Goal: Information Seeking & Learning: Learn about a topic

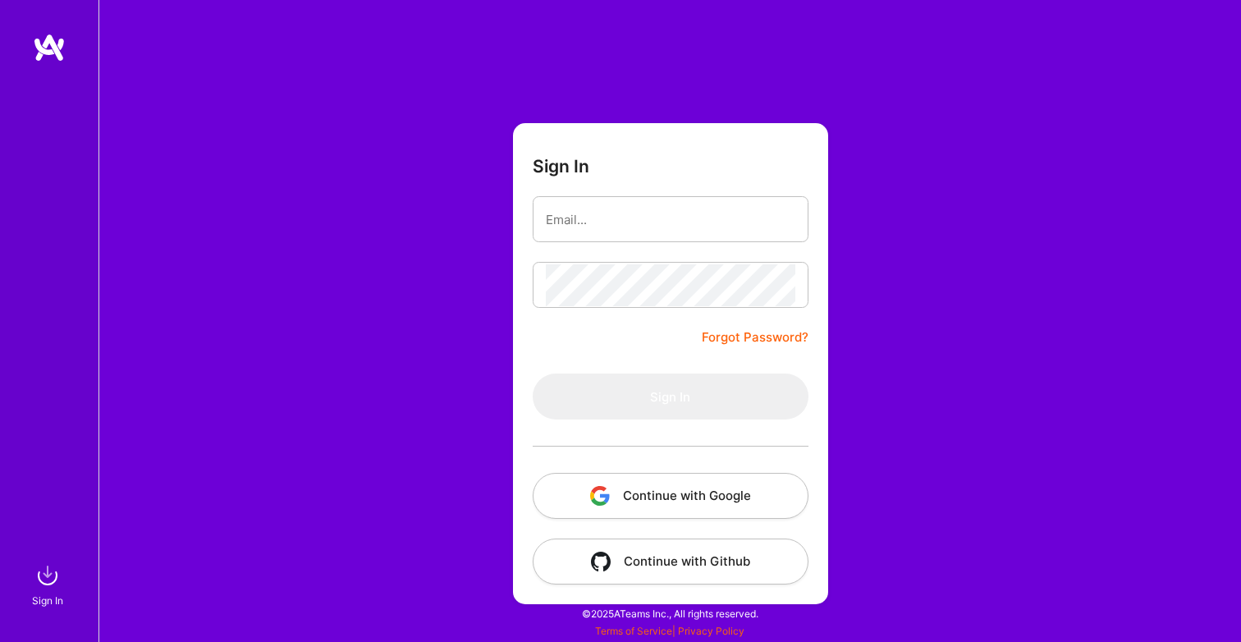
click at [682, 487] on button "Continue with Google" at bounding box center [671, 496] width 276 height 46
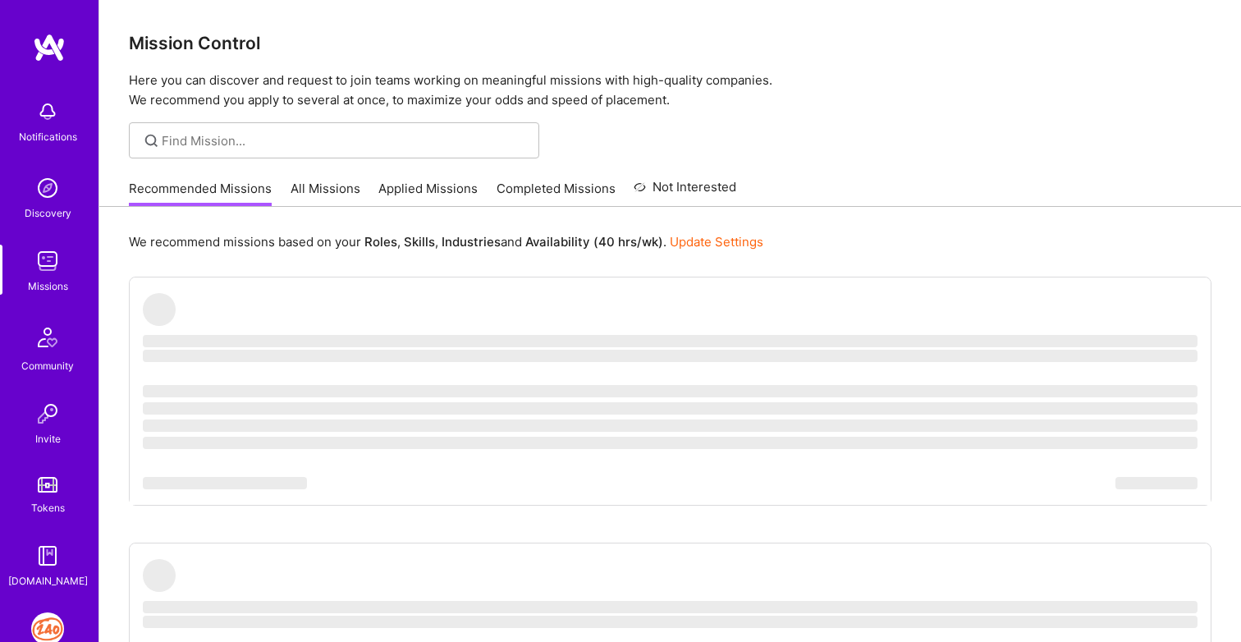
click at [50, 625] on img at bounding box center [47, 628] width 33 height 33
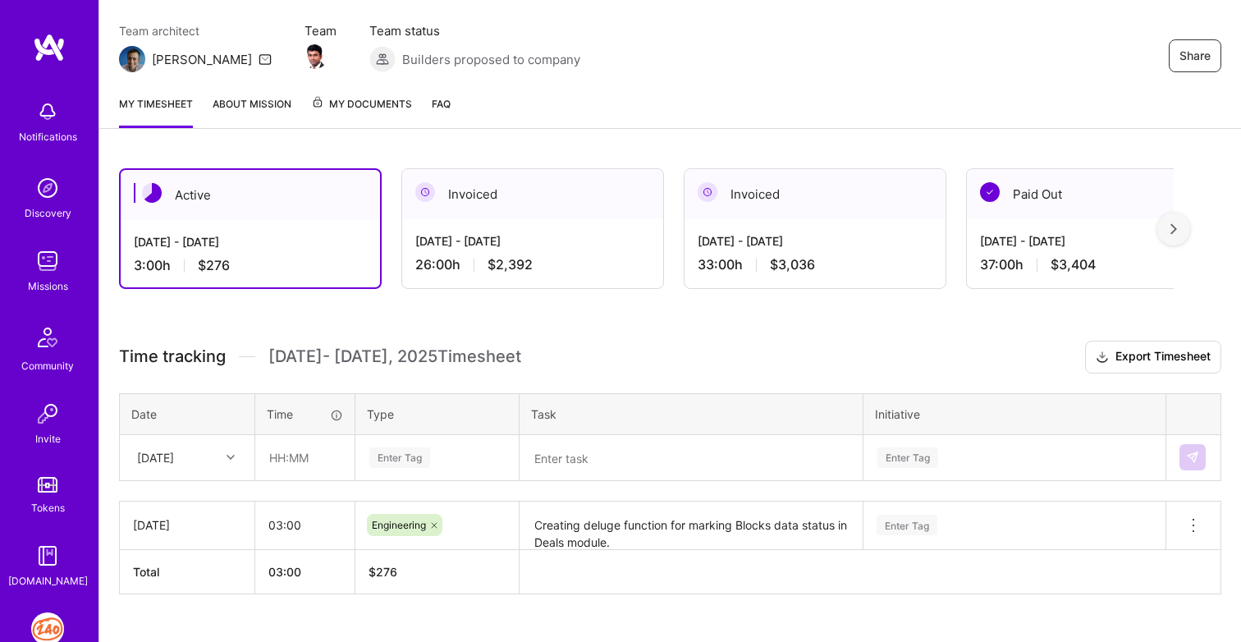
scroll to position [167, 0]
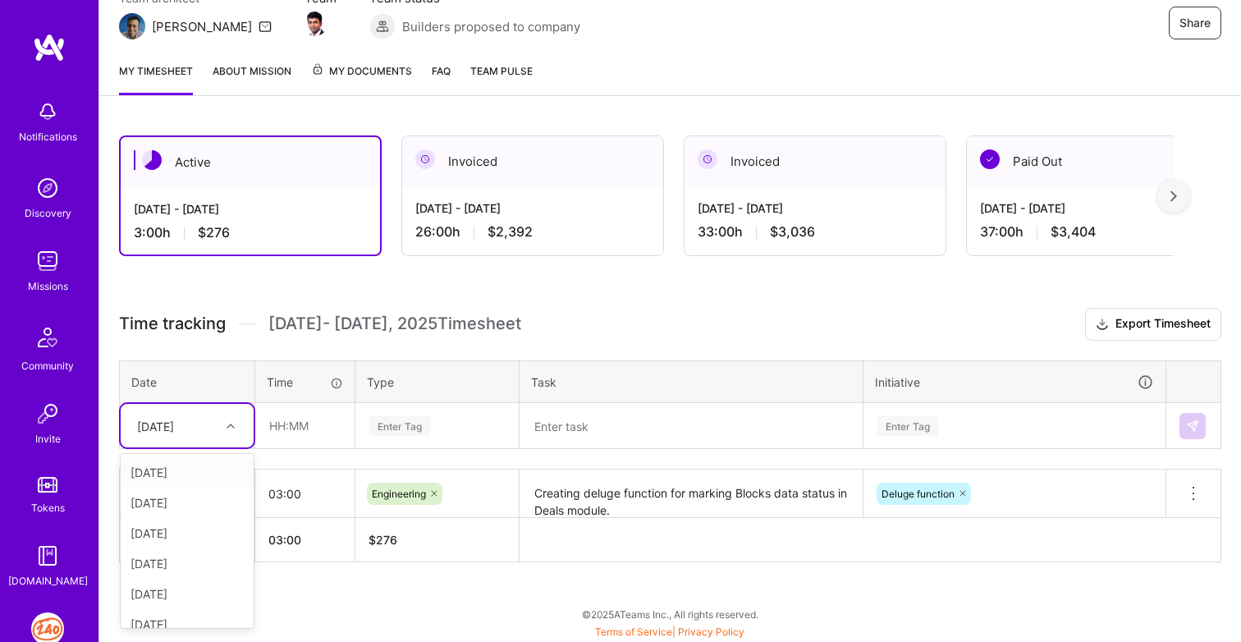
click at [216, 430] on div "[DATE]" at bounding box center [174, 425] width 91 height 27
click at [48, 201] on img at bounding box center [47, 188] width 33 height 33
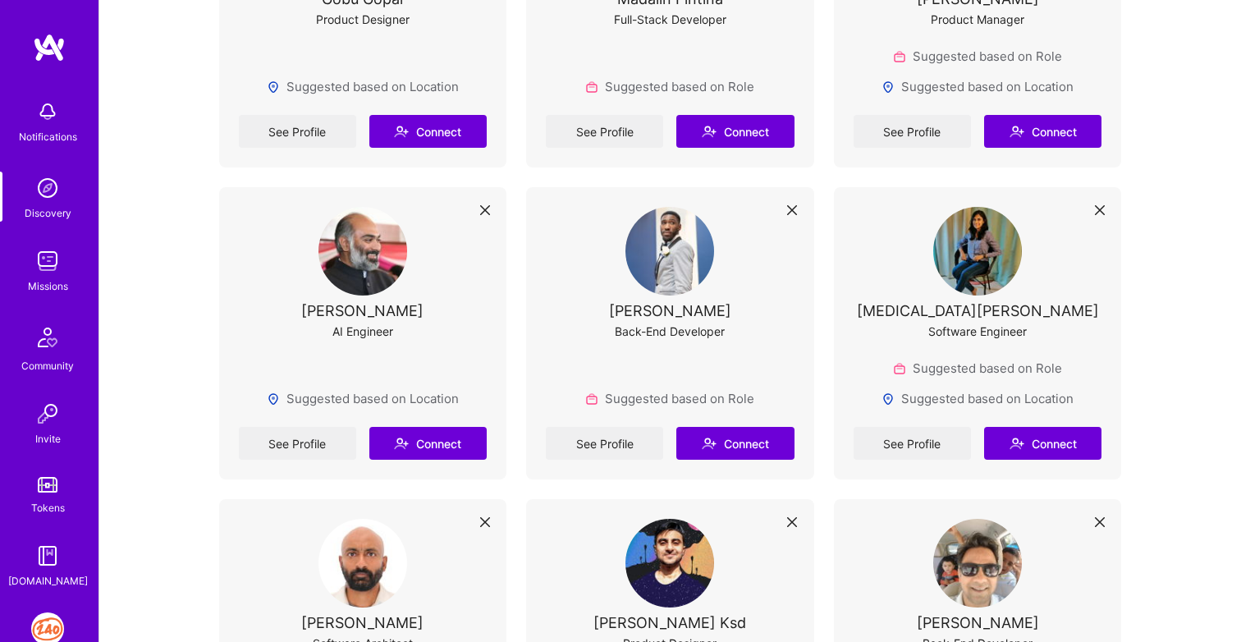
scroll to position [818, 0]
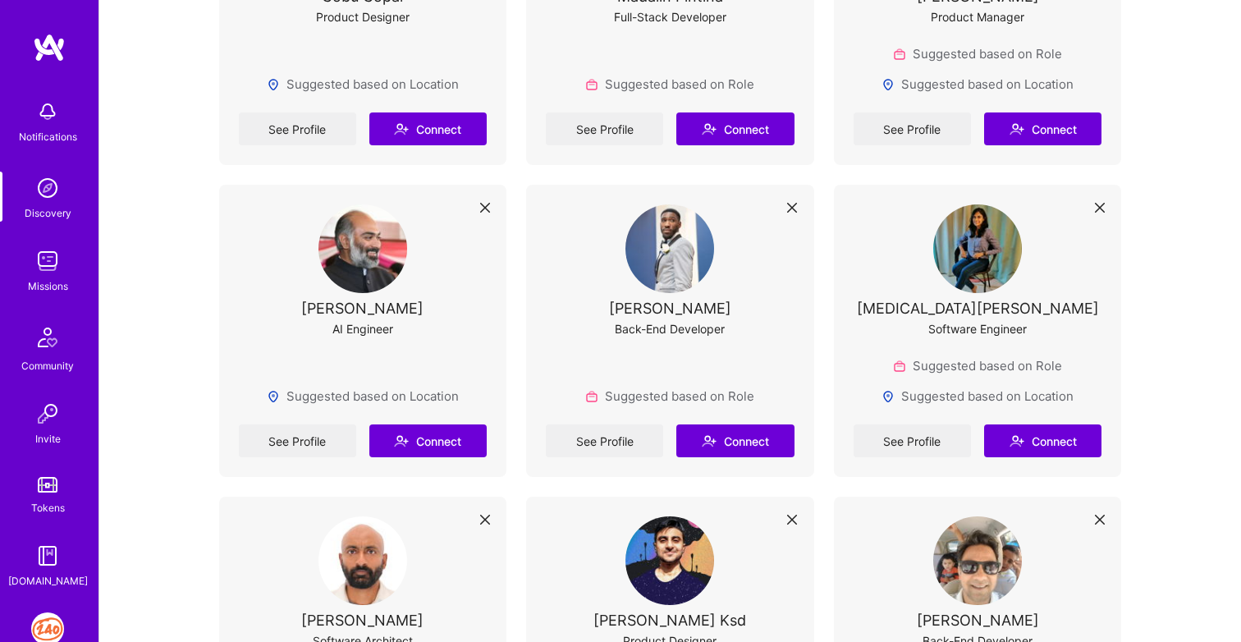
click at [342, 251] on img at bounding box center [362, 248] width 89 height 89
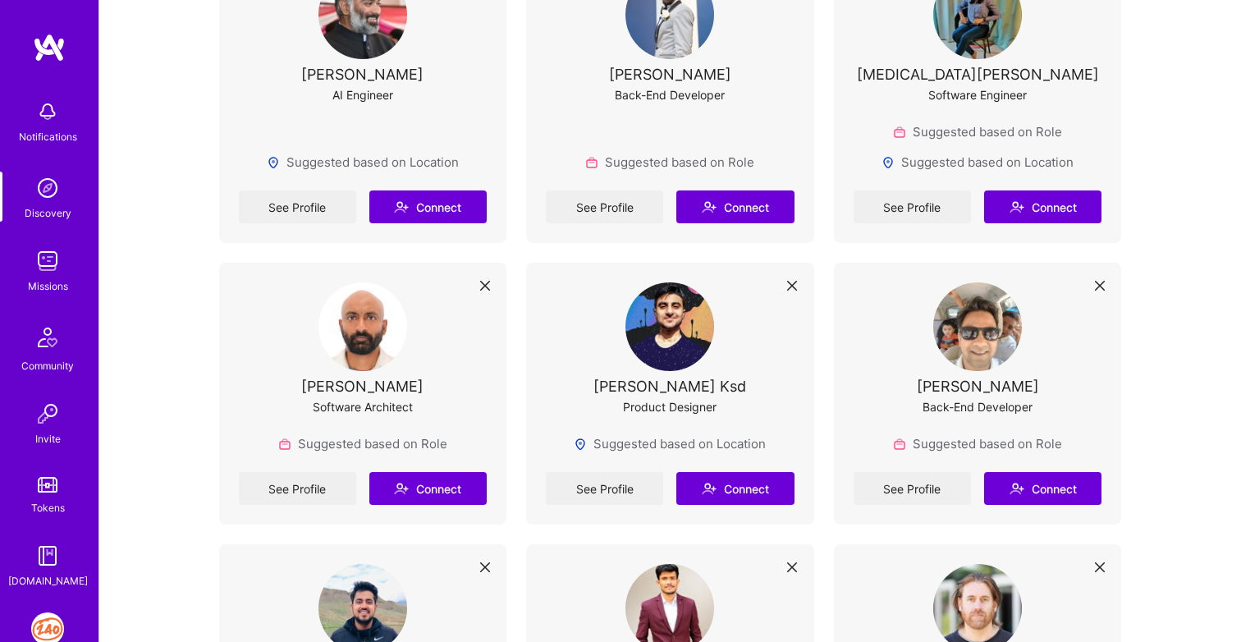
scroll to position [1056, 0]
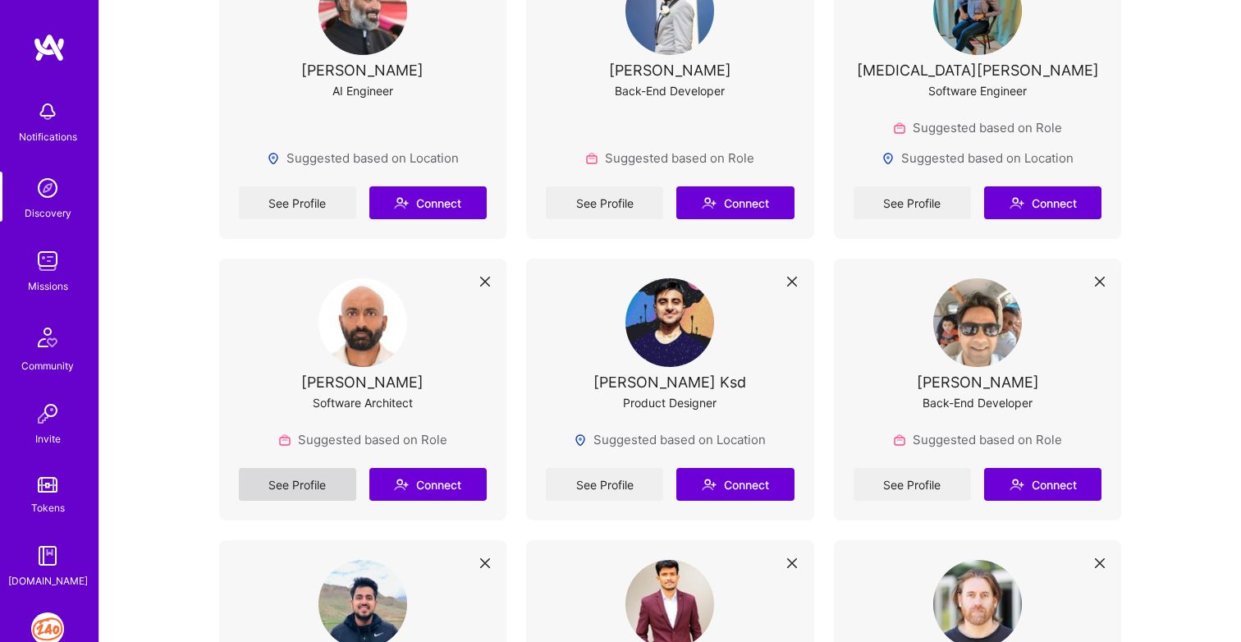
click at [309, 484] on link "See Profile" at bounding box center [297, 484] width 117 height 33
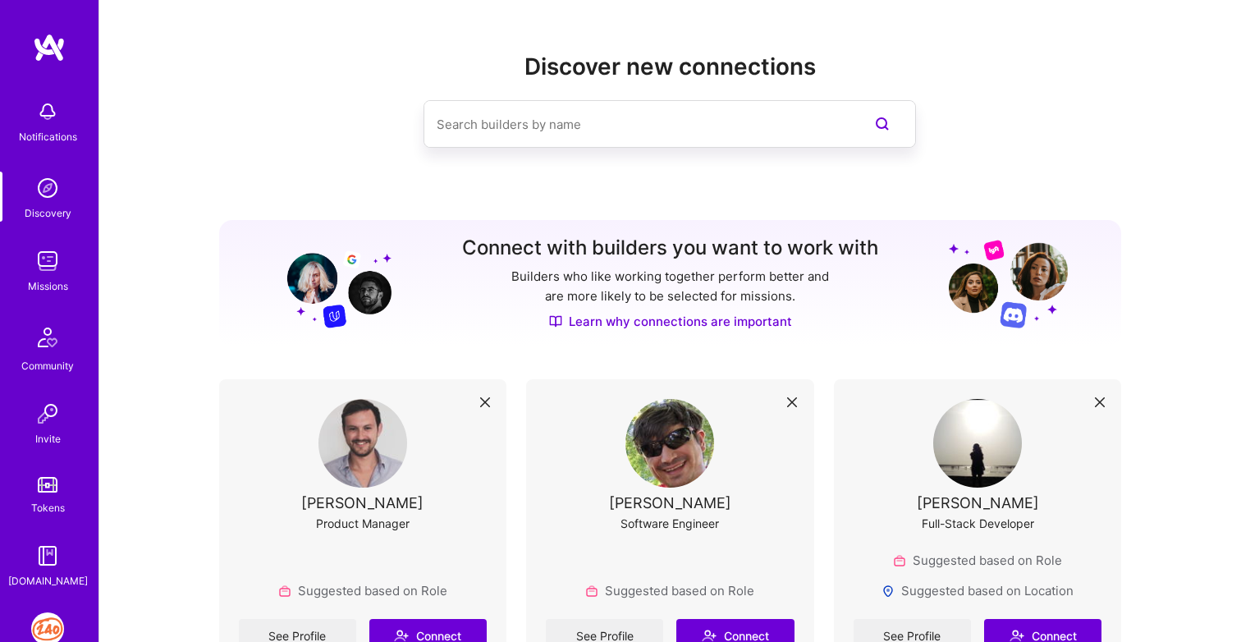
click at [56, 245] on img at bounding box center [47, 261] width 33 height 33
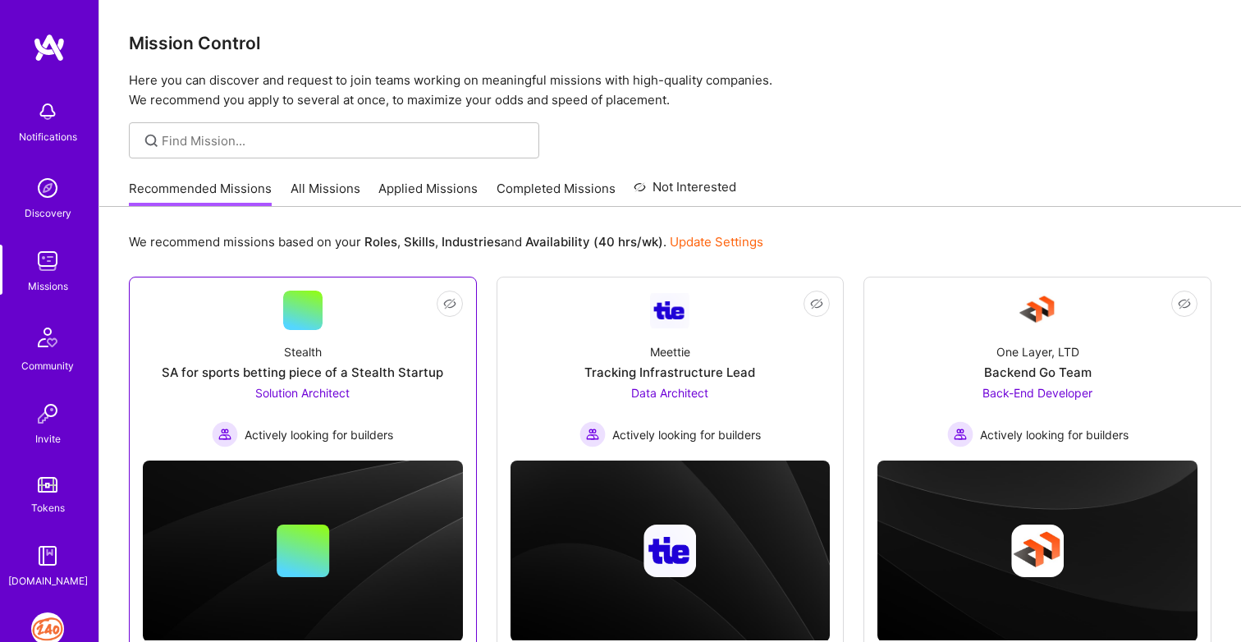
scroll to position [79, 0]
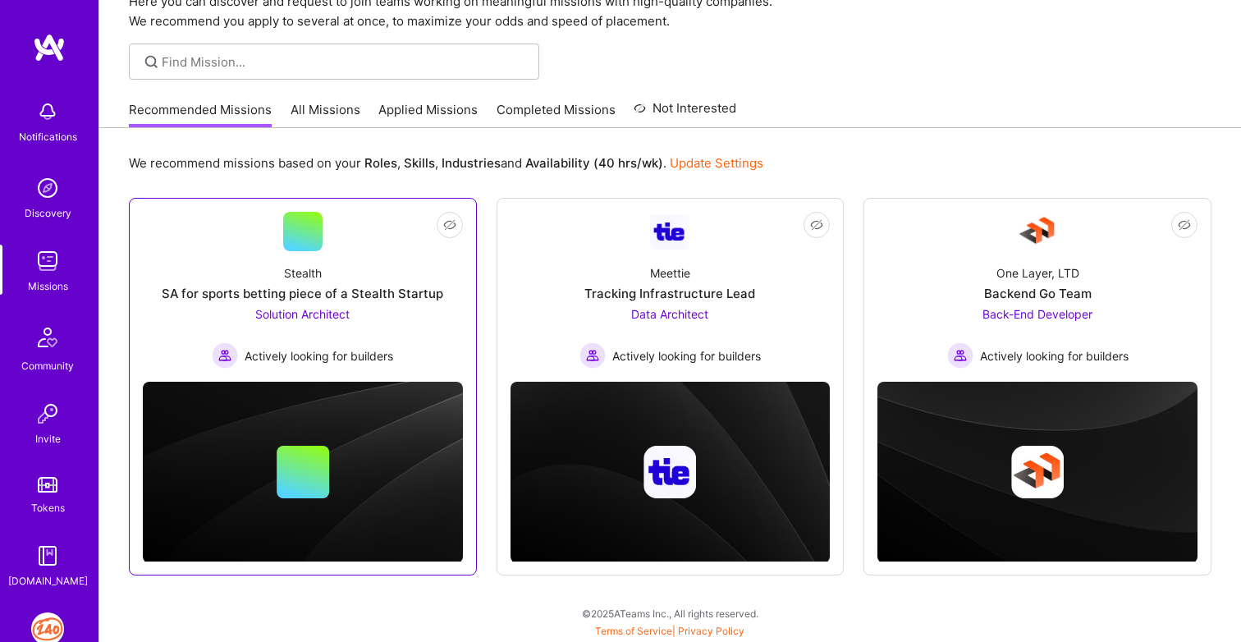
click at [262, 327] on div "Solution Architect Actively looking for builders" at bounding box center [302, 336] width 181 height 63
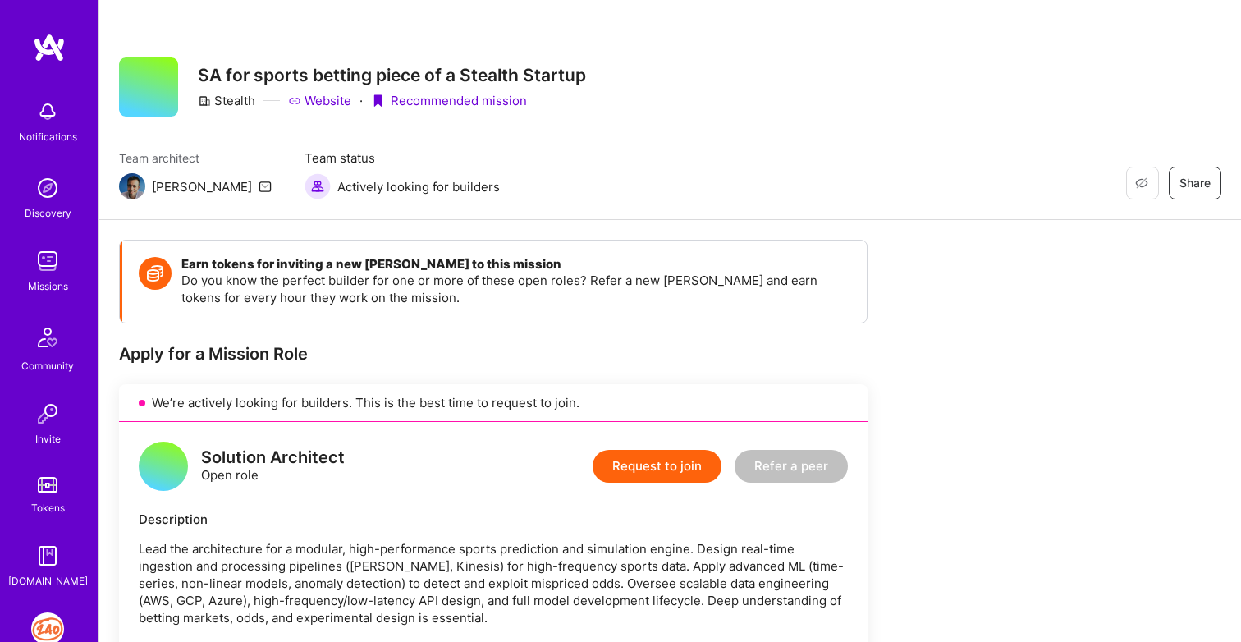
click at [57, 181] on img at bounding box center [47, 188] width 33 height 33
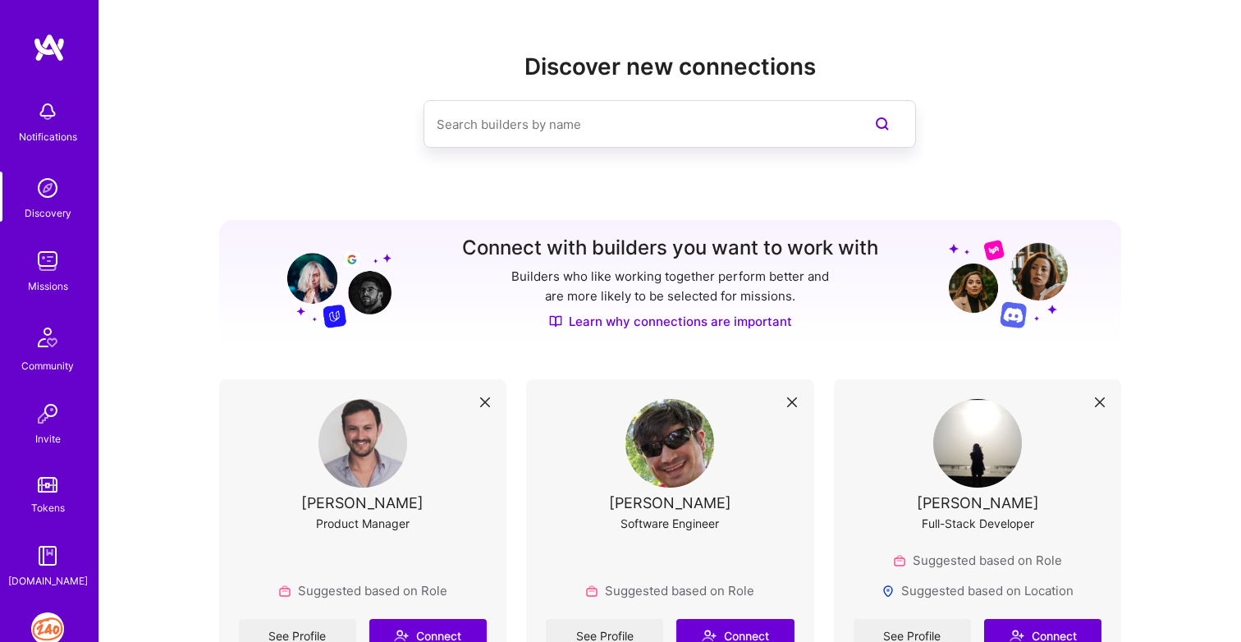
click at [48, 268] on img at bounding box center [47, 261] width 33 height 33
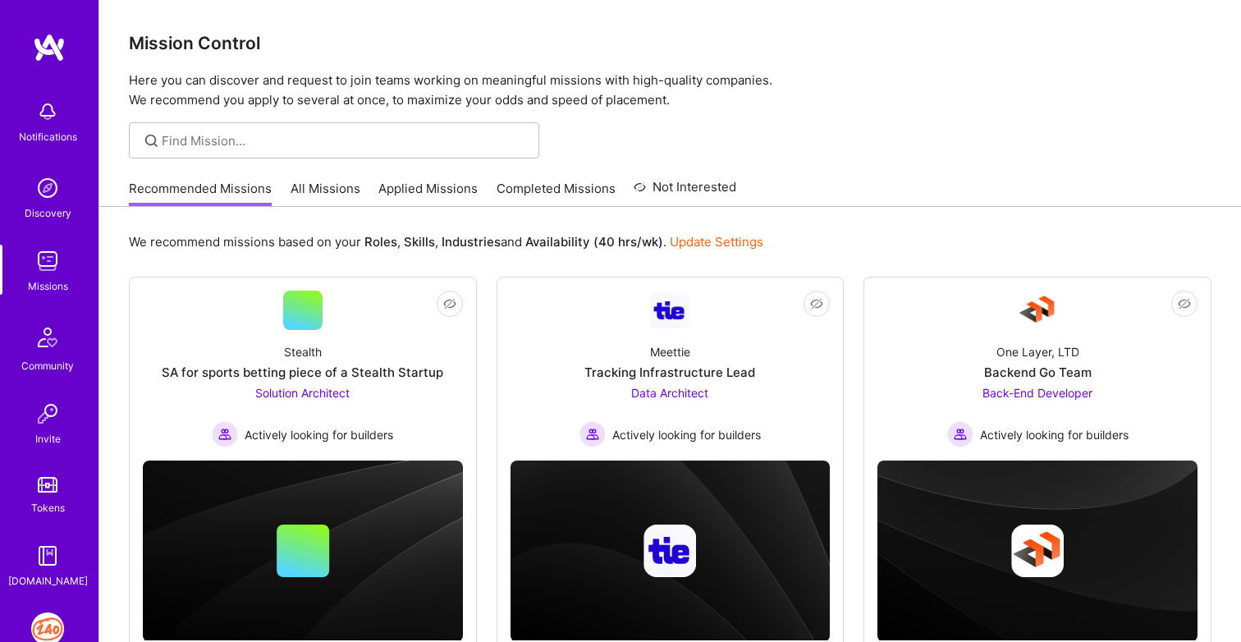
click at [339, 197] on link "All Missions" at bounding box center [325, 193] width 70 height 27
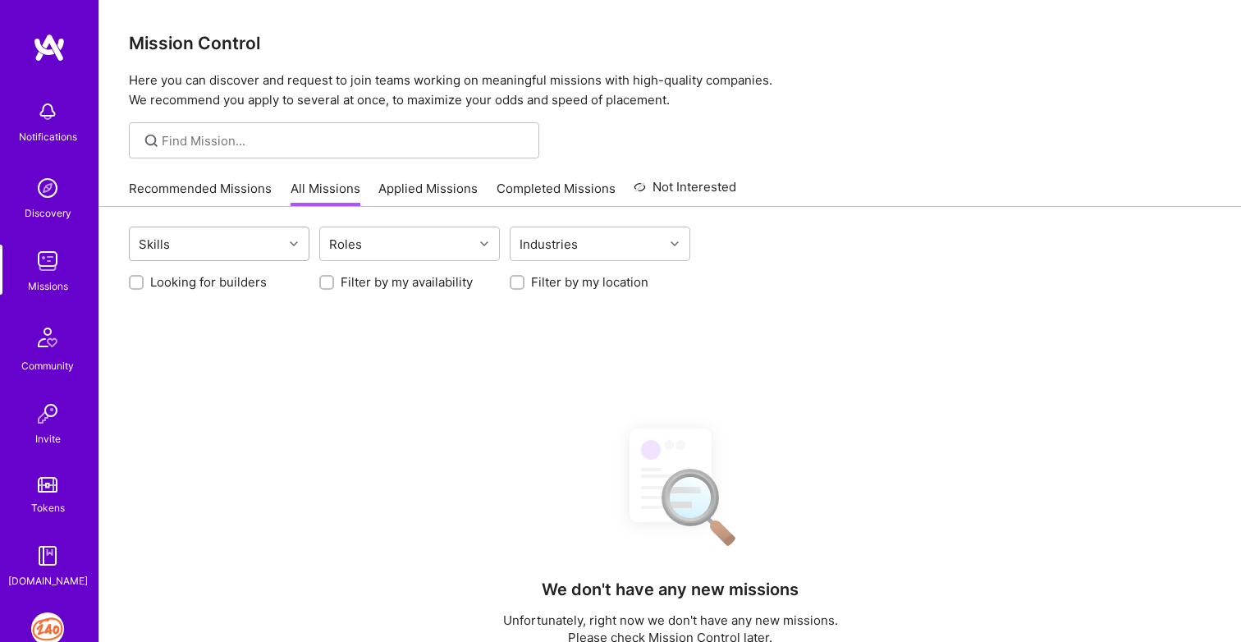
click at [295, 240] on icon at bounding box center [294, 244] width 8 height 8
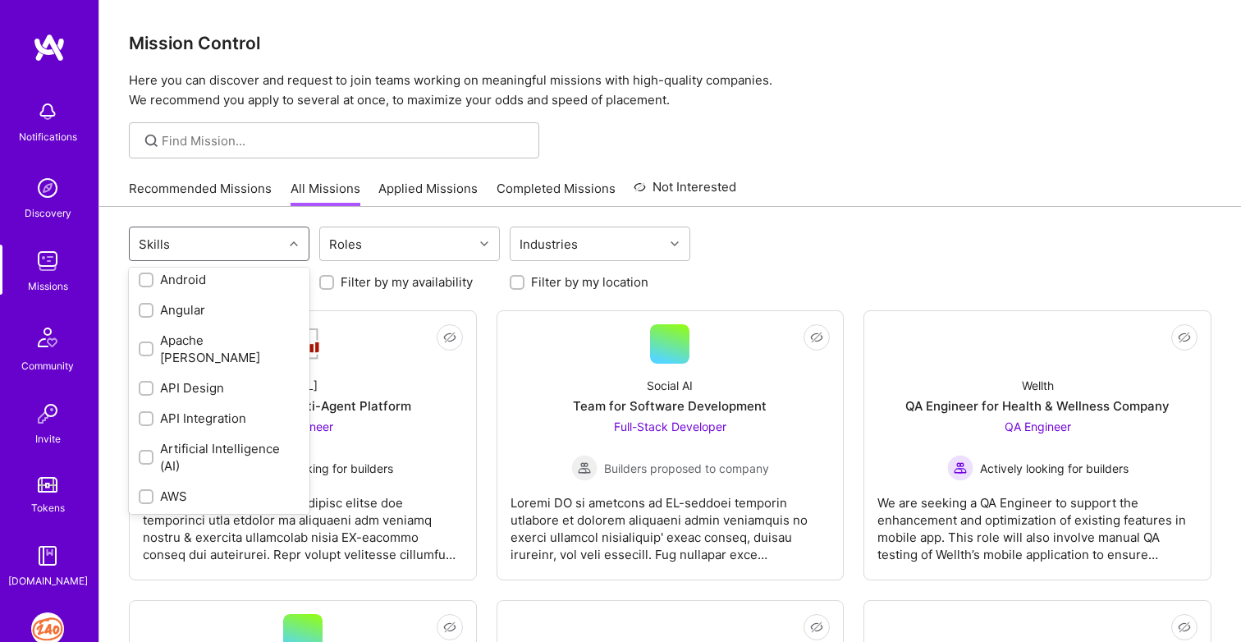
scroll to position [140, 0]
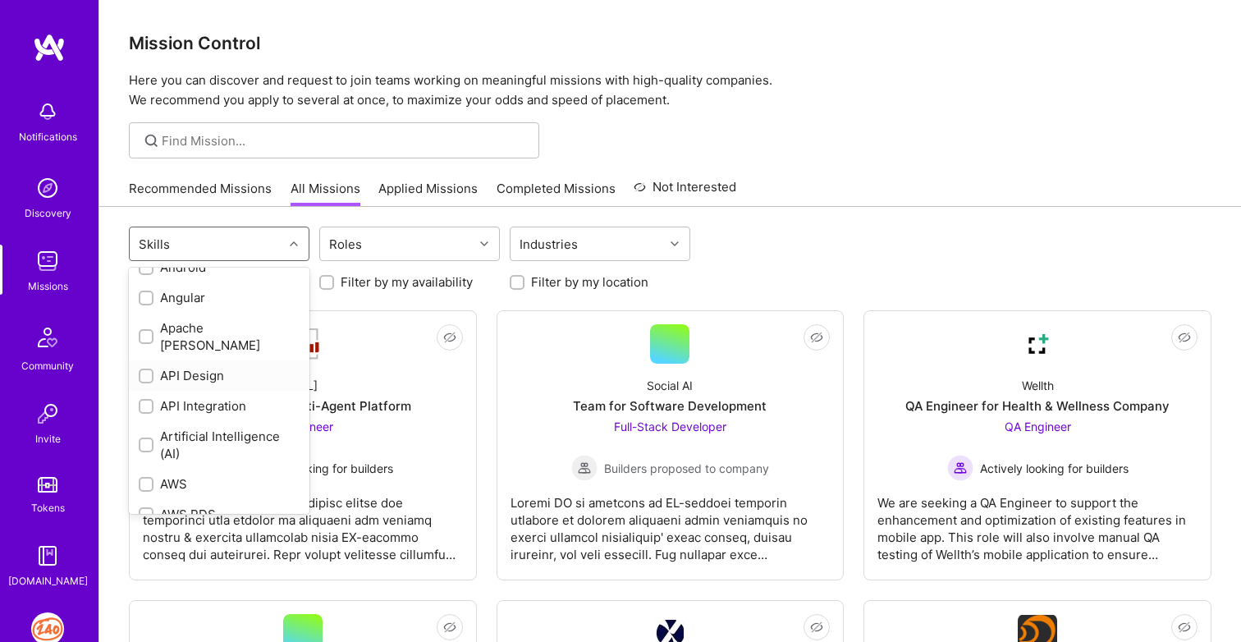
click at [156, 367] on div "API Design" at bounding box center [219, 375] width 161 height 17
checkbox input "true"
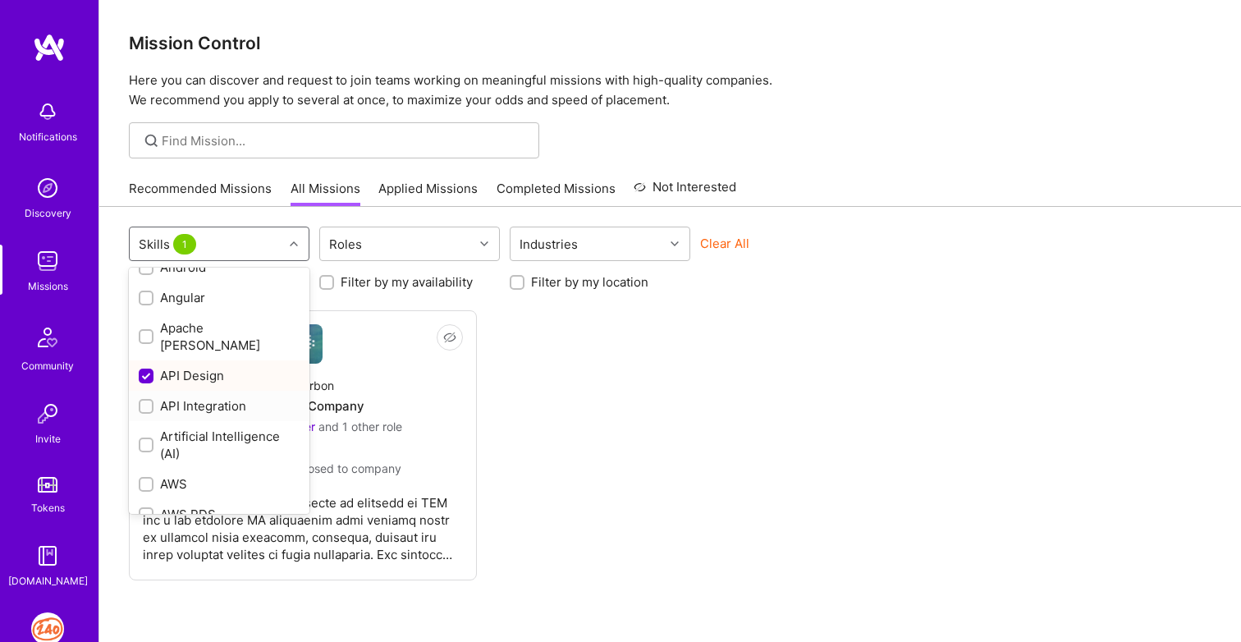
click at [146, 401] on input "checkbox" at bounding box center [147, 406] width 11 height 11
checkbox input "true"
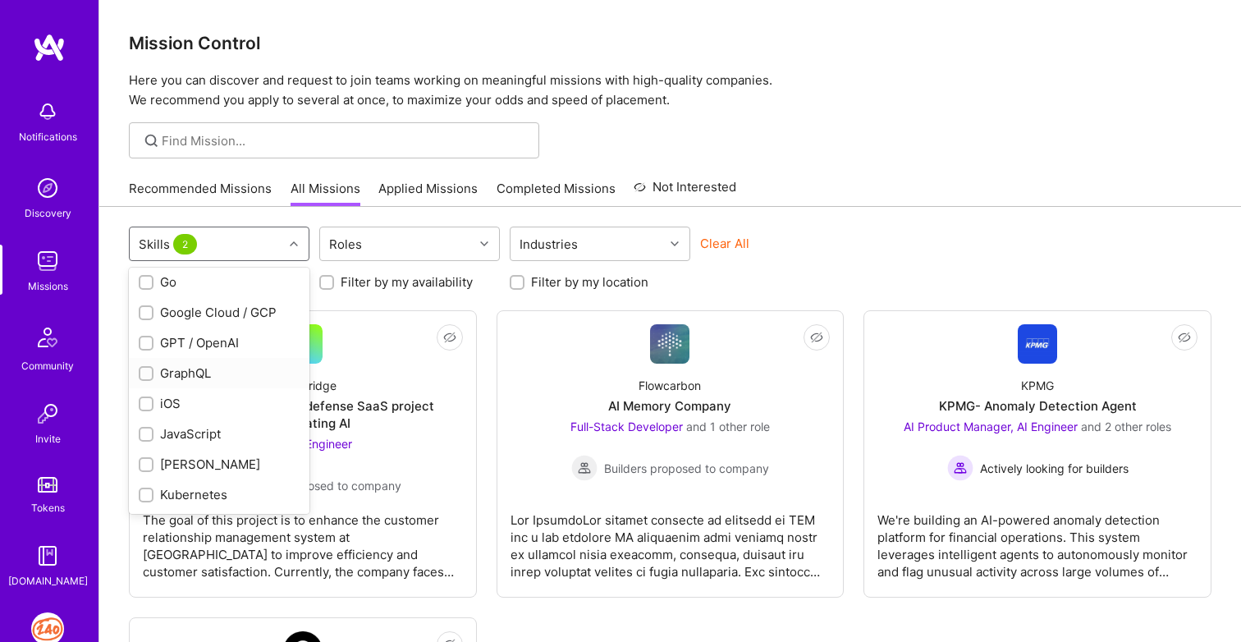
scroll to position [833, 0]
click at [146, 422] on div at bounding box center [146, 429] width 15 height 15
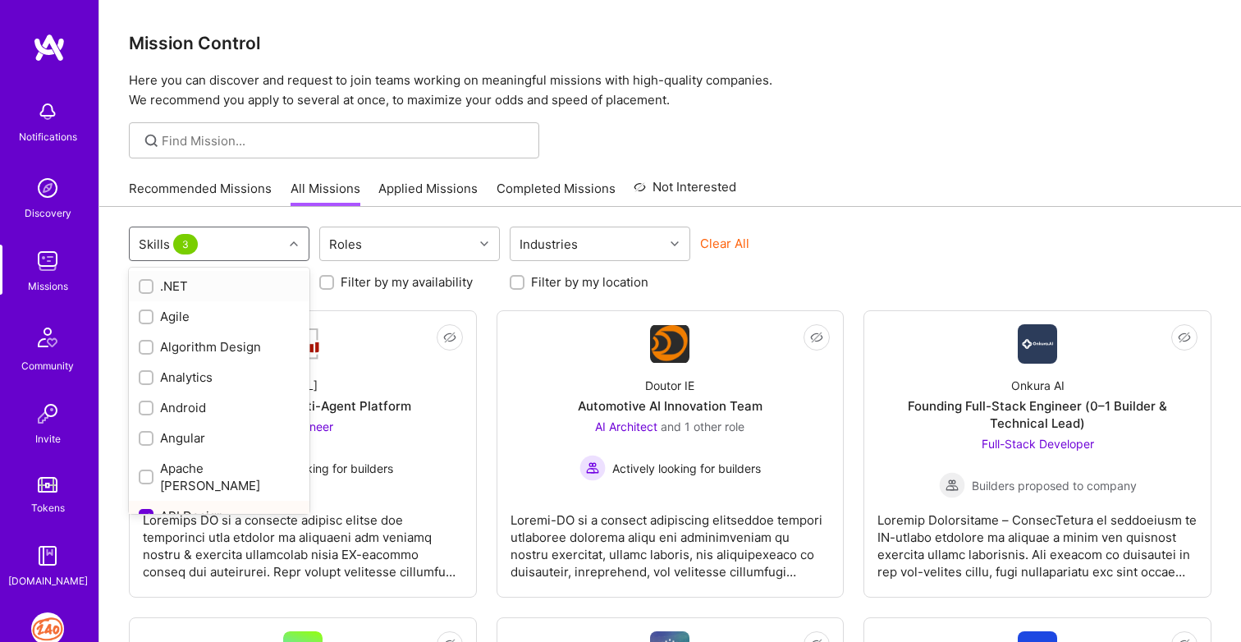
click at [208, 252] on div "Skills 3" at bounding box center [206, 243] width 153 height 33
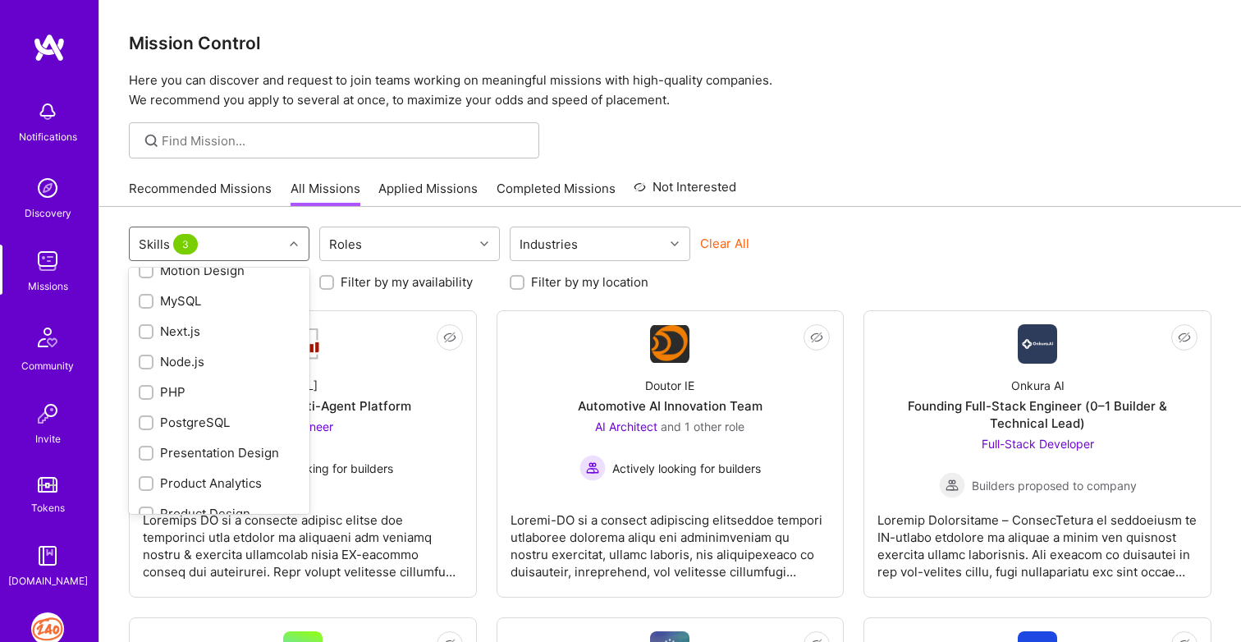
scroll to position [1321, 0]
click at [149, 391] on input "checkbox" at bounding box center [147, 396] width 11 height 11
checkbox input "true"
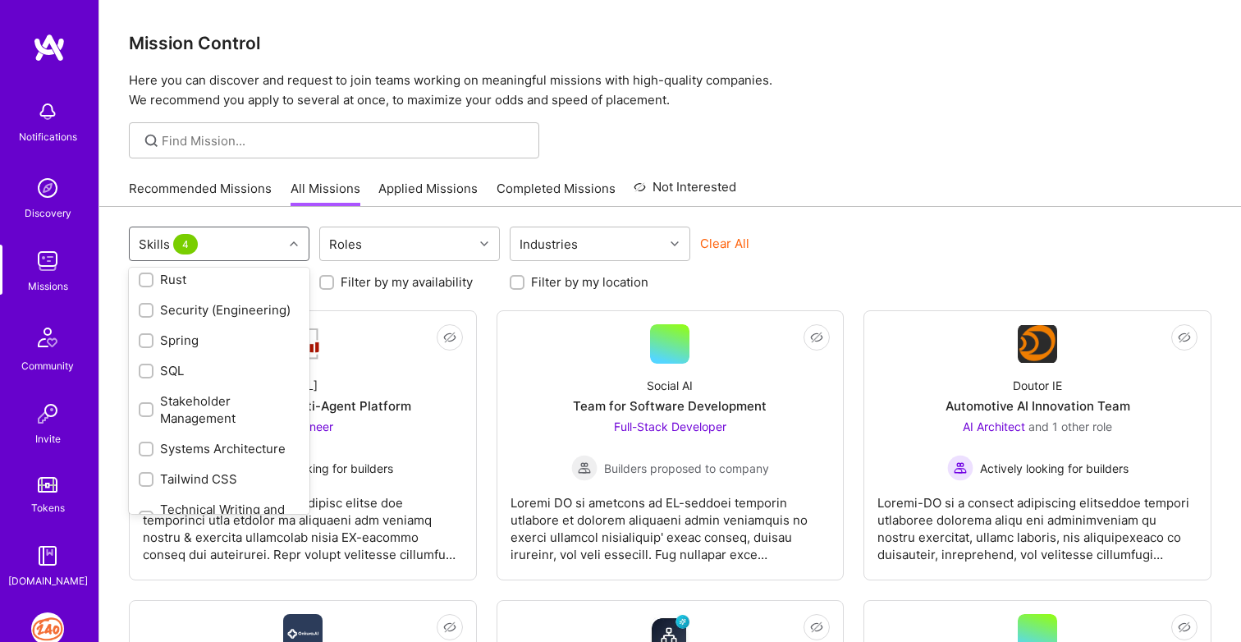
scroll to position [1992, 0]
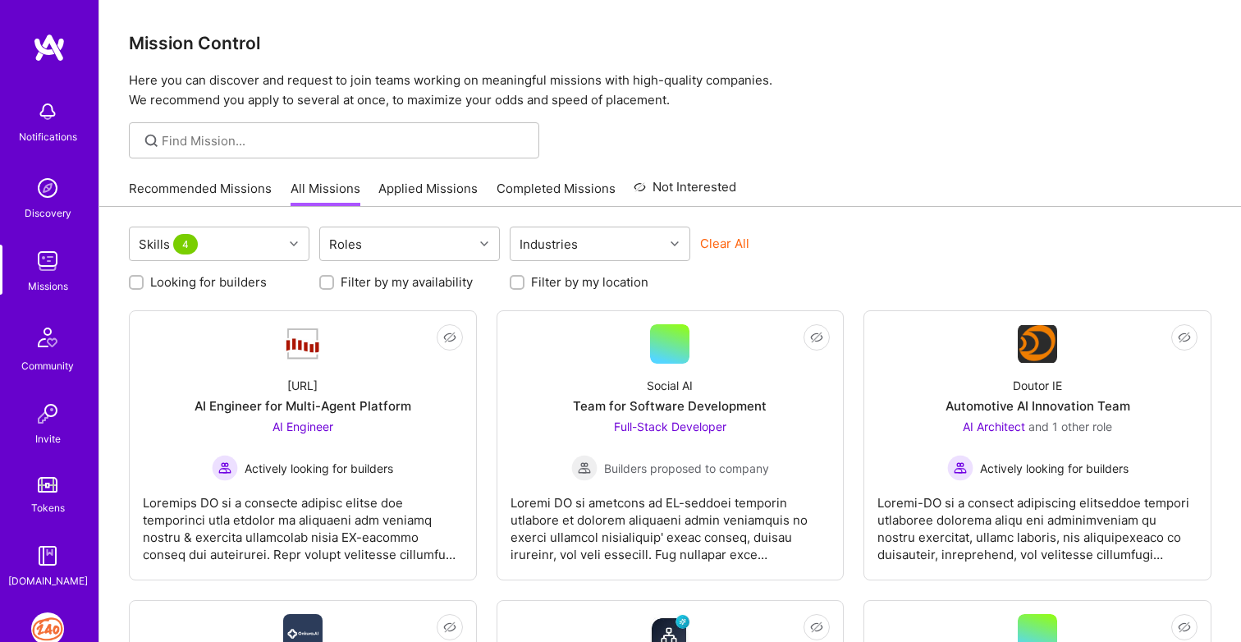
click at [772, 275] on div "Looking for builders Filter by my availability Filter by my location" at bounding box center [670, 277] width 1082 height 25
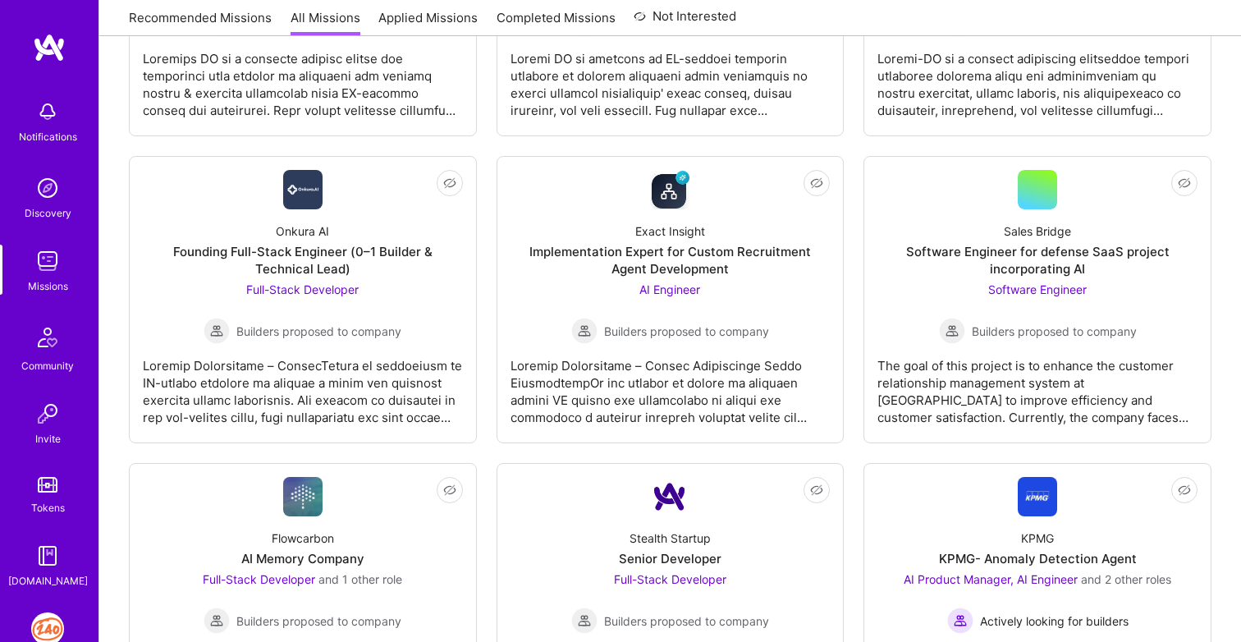
scroll to position [449, 0]
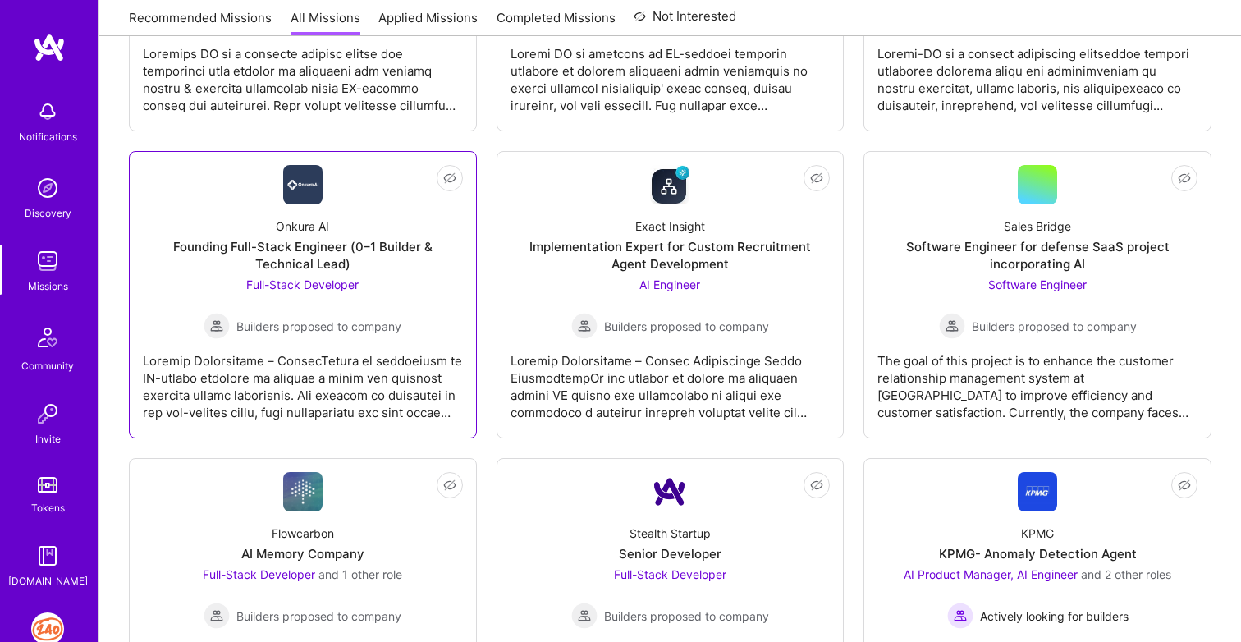
click at [389, 291] on div "Full-Stack Developer Builders proposed to company" at bounding box center [303, 307] width 198 height 63
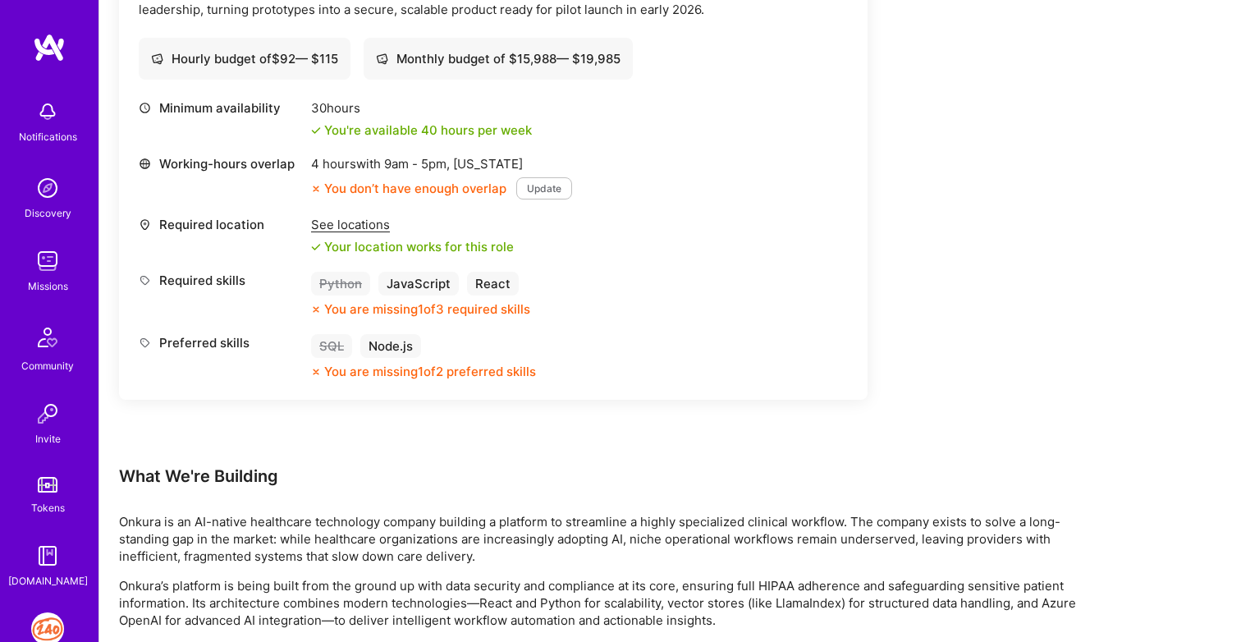
scroll to position [590, 0]
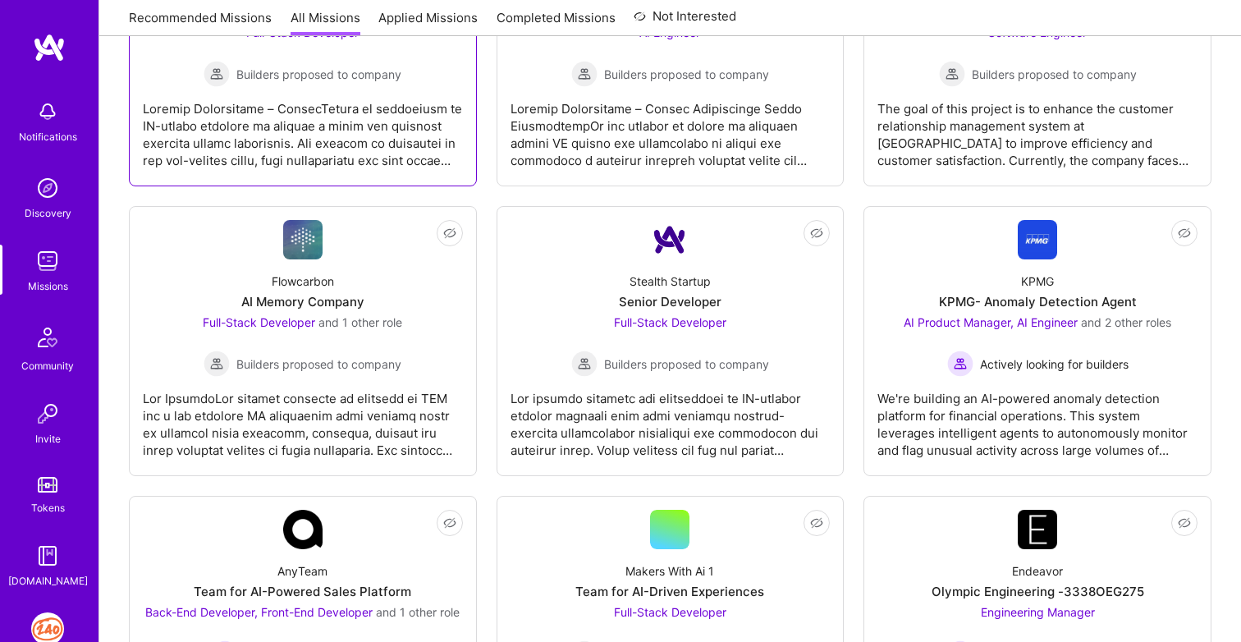
scroll to position [711, 0]
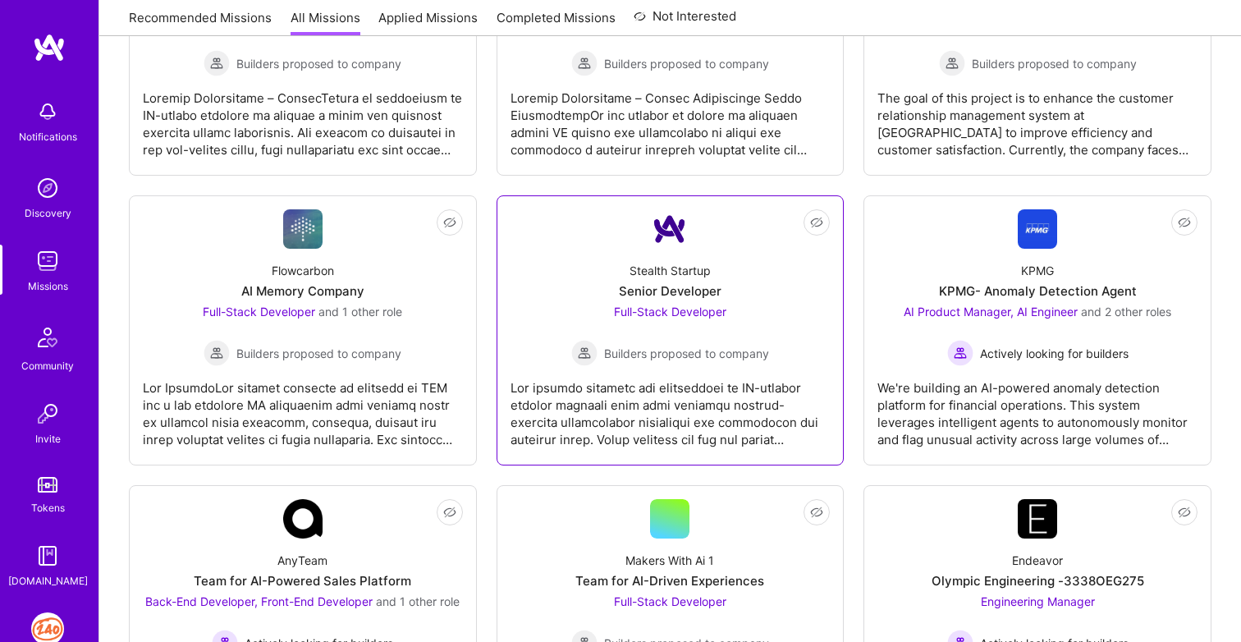
click at [675, 330] on div "Full-Stack Developer Builders proposed to company" at bounding box center [670, 334] width 198 height 63
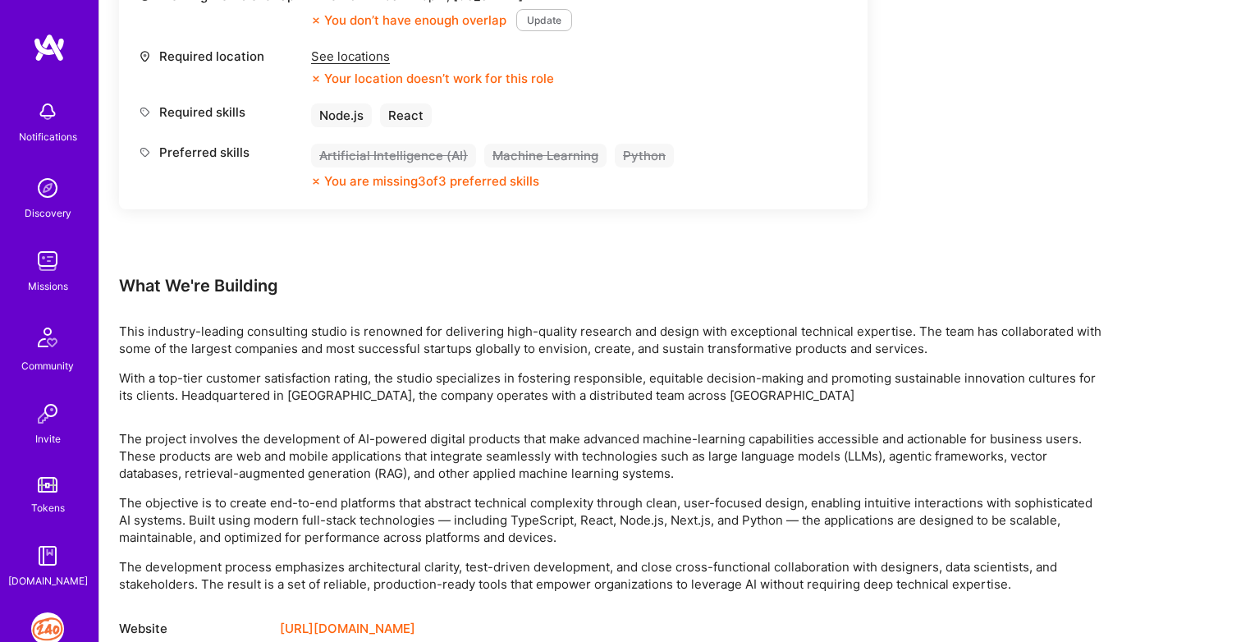
scroll to position [771, 0]
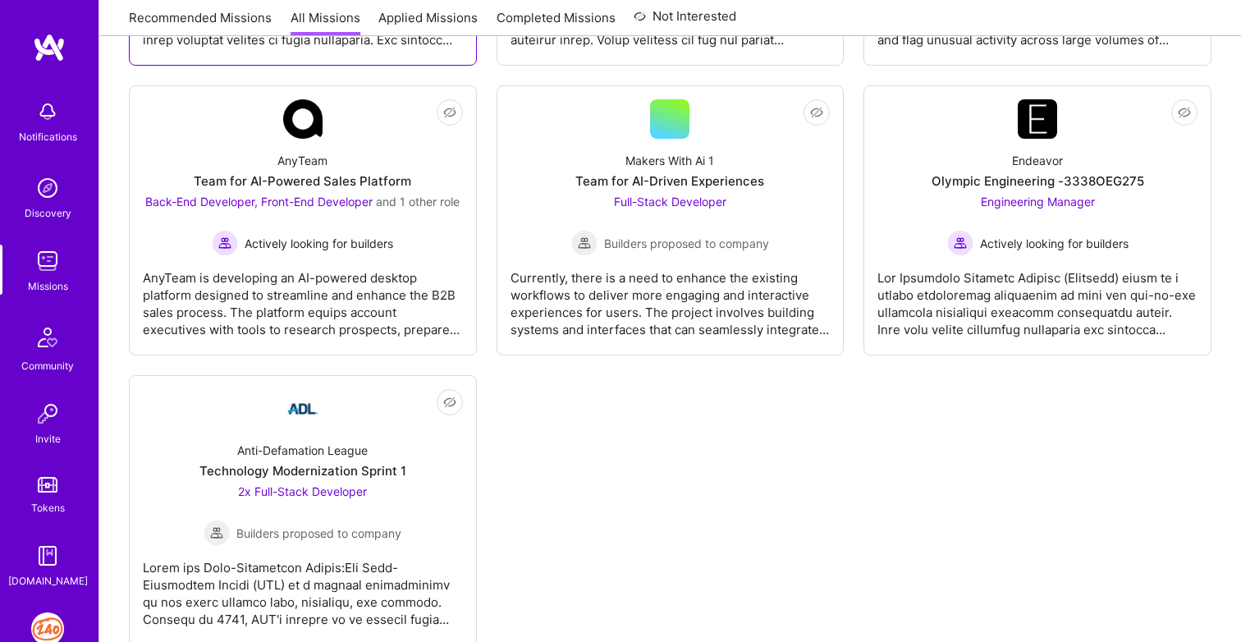
scroll to position [1128, 0]
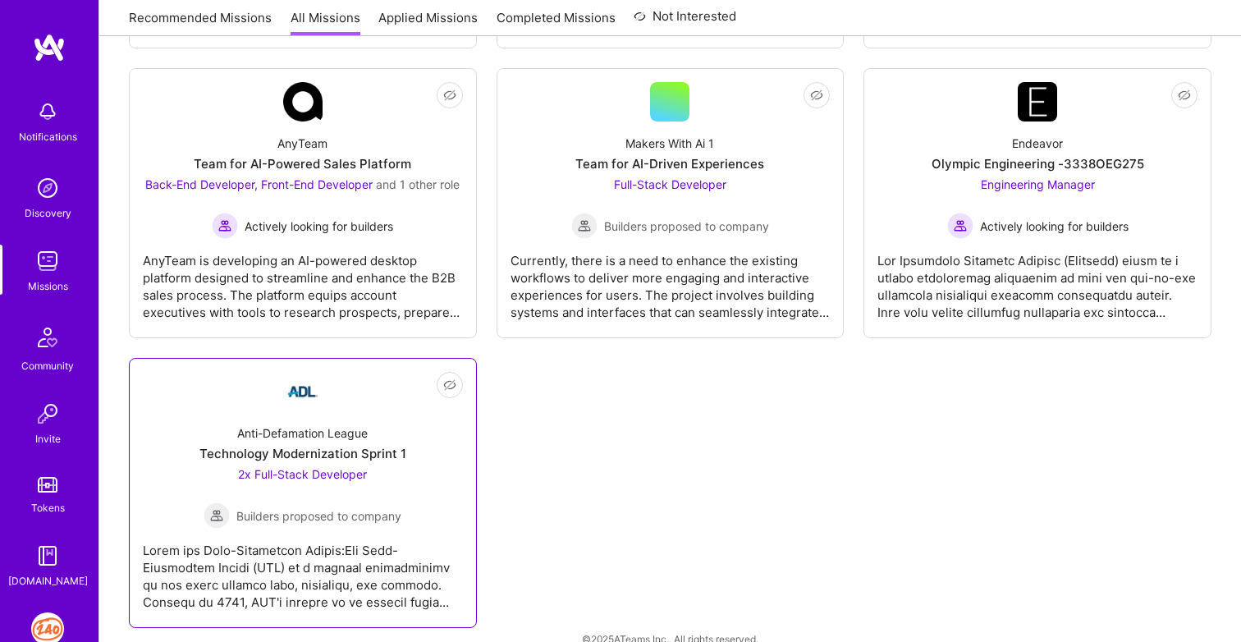
click at [368, 388] on link "Not Interested Anti-Defamation League Technology Modernization Sprint 1 2x Full…" at bounding box center [303, 493] width 320 height 242
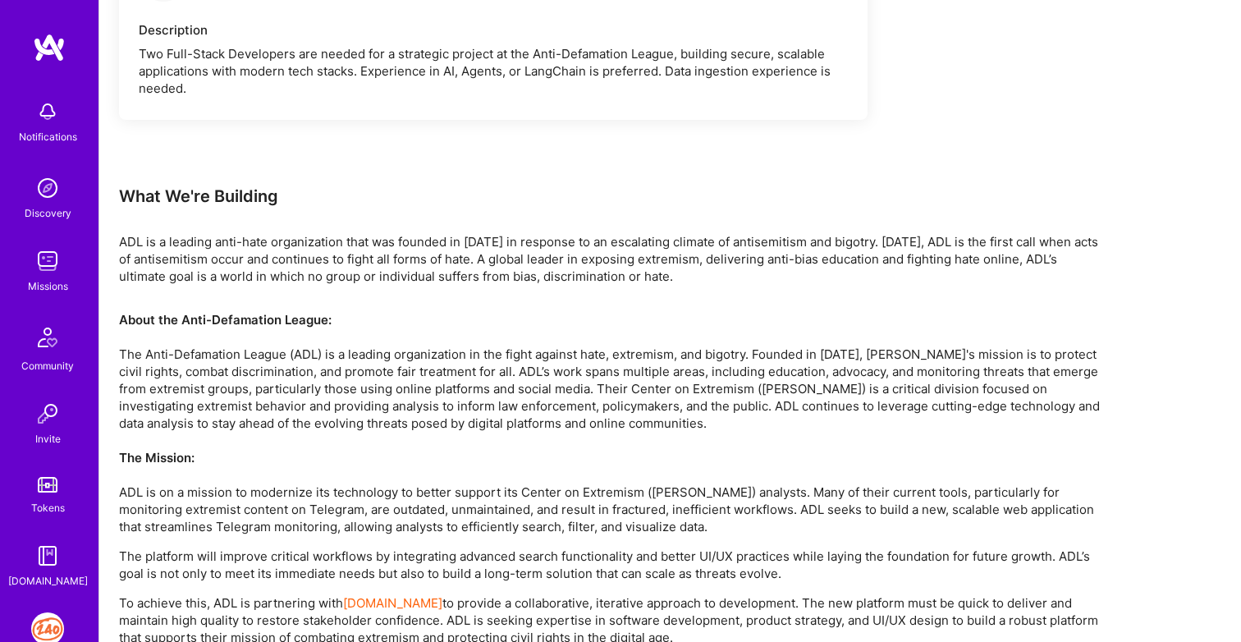
scroll to position [1473, 0]
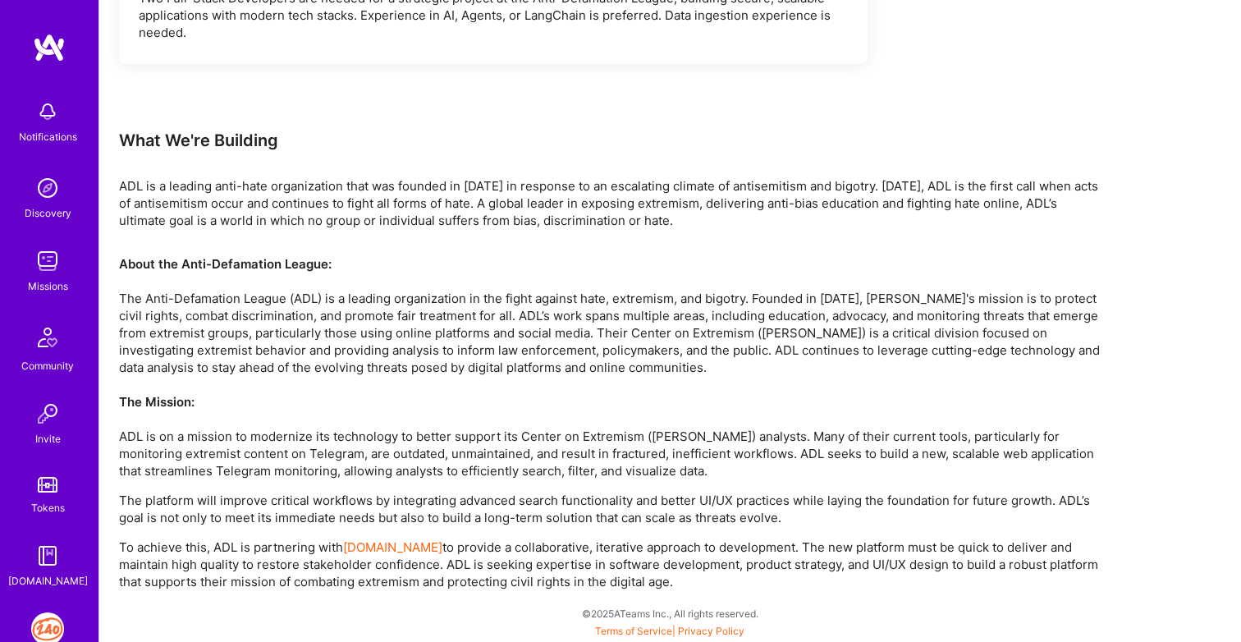
click at [57, 53] on img at bounding box center [49, 48] width 33 height 30
